Goal: Task Accomplishment & Management: Use online tool/utility

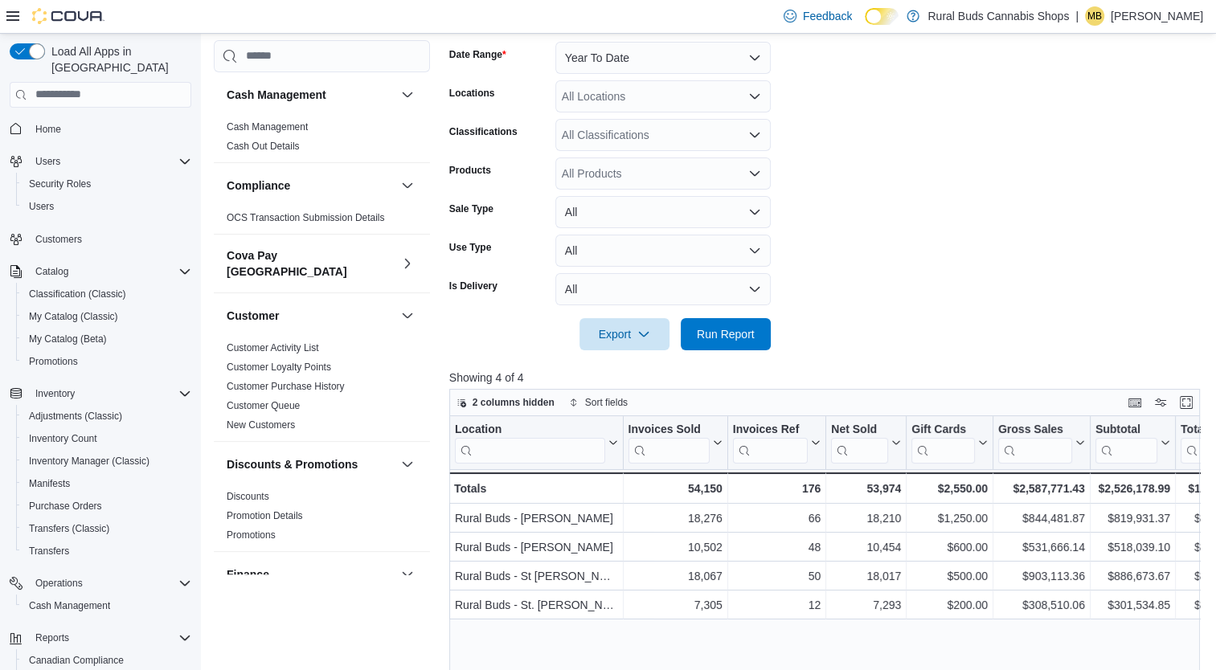
scroll to position [964, 0]
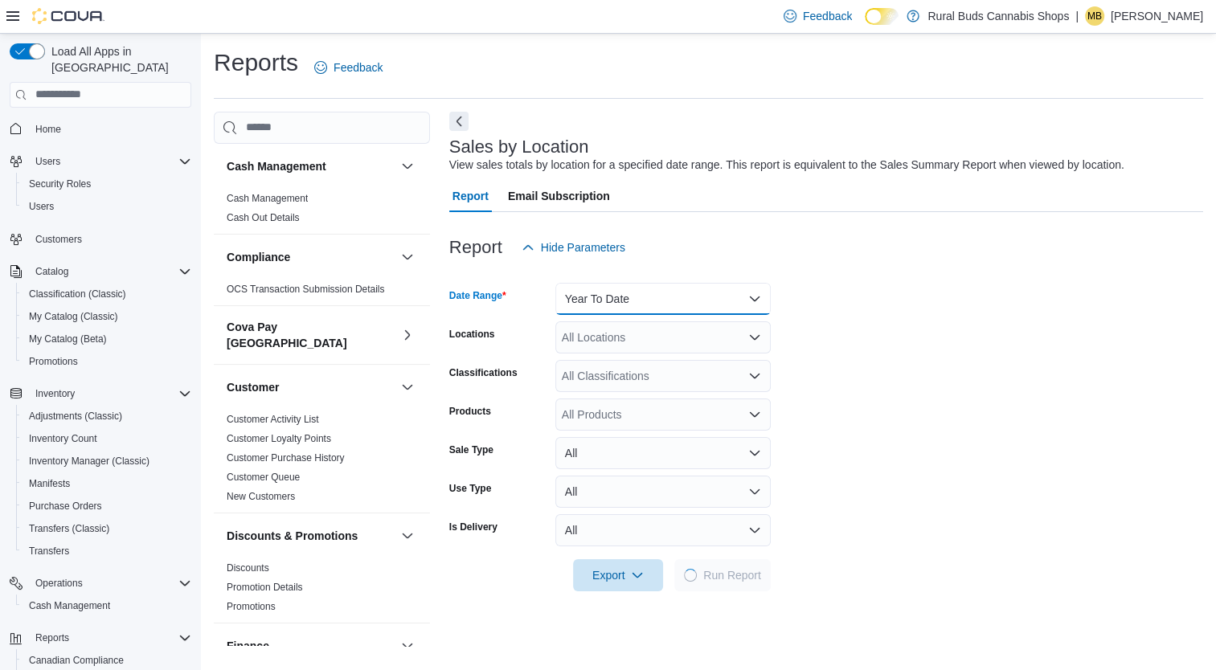
click at [705, 302] on button "Year To Date" at bounding box center [662, 299] width 215 height 32
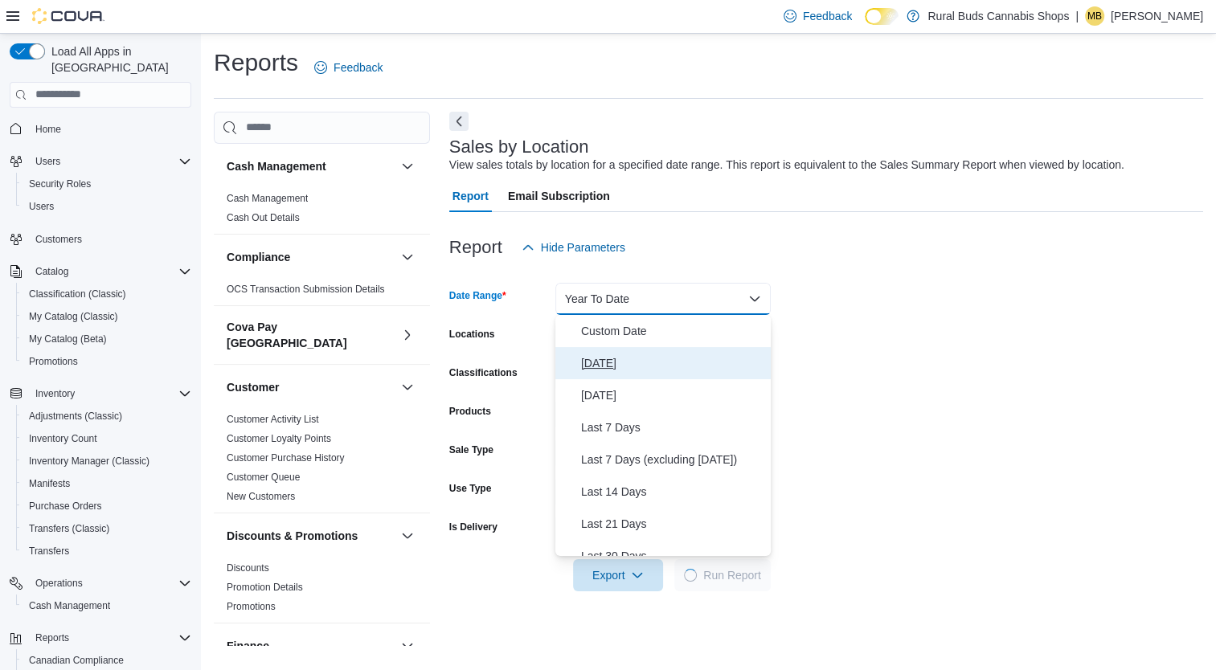
click at [594, 360] on span "[DATE]" at bounding box center [672, 363] width 183 height 19
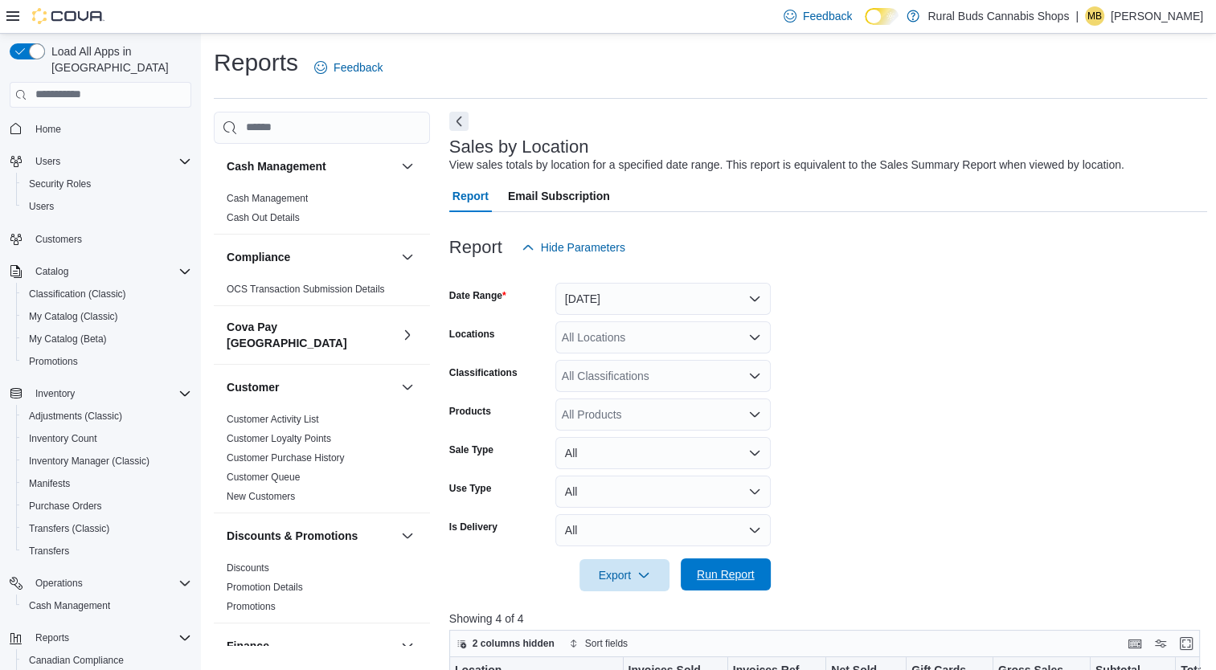
drag, startPoint x: 715, startPoint y: 575, endPoint x: 692, endPoint y: 589, distance: 27.0
click at [715, 575] on span "Run Report" at bounding box center [726, 575] width 58 height 16
click at [739, 571] on span "Run Report" at bounding box center [726, 575] width 58 height 16
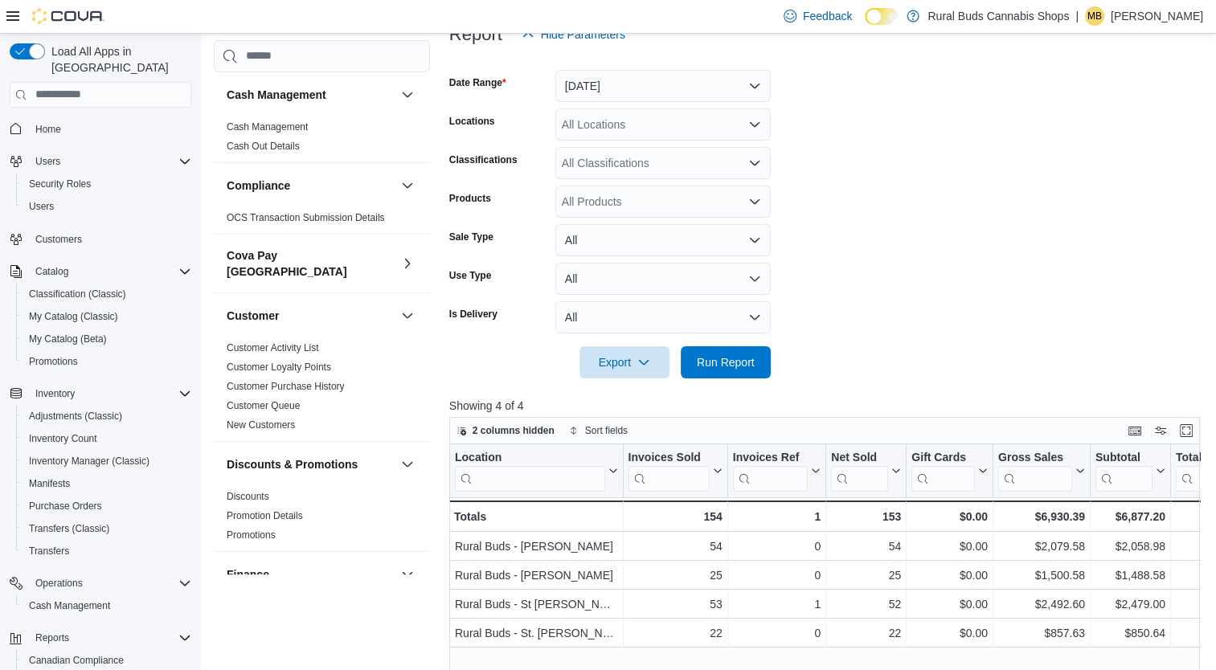
scroll to position [241, 0]
